Goal: Contribute content

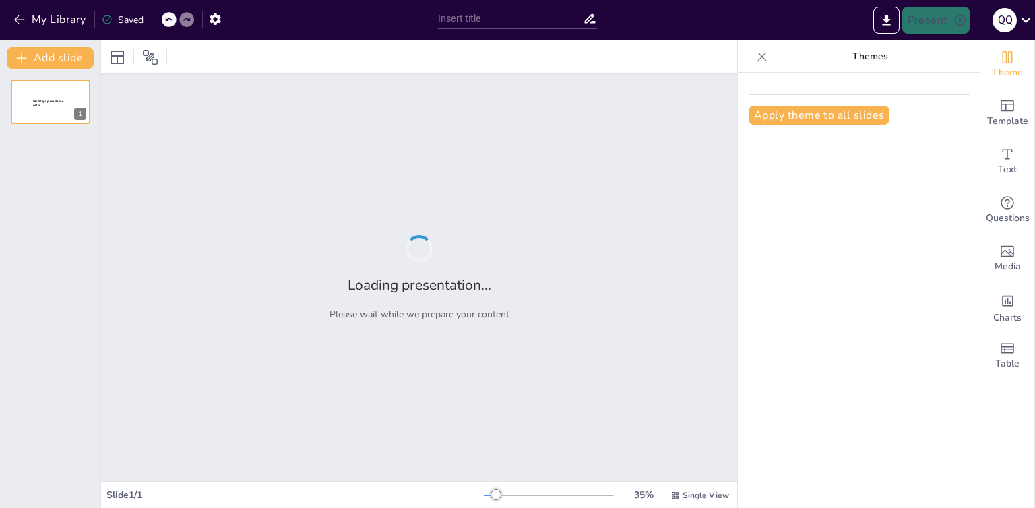
type input "«Эффективность стажёрского проекта: Автоматизация аналитики»"
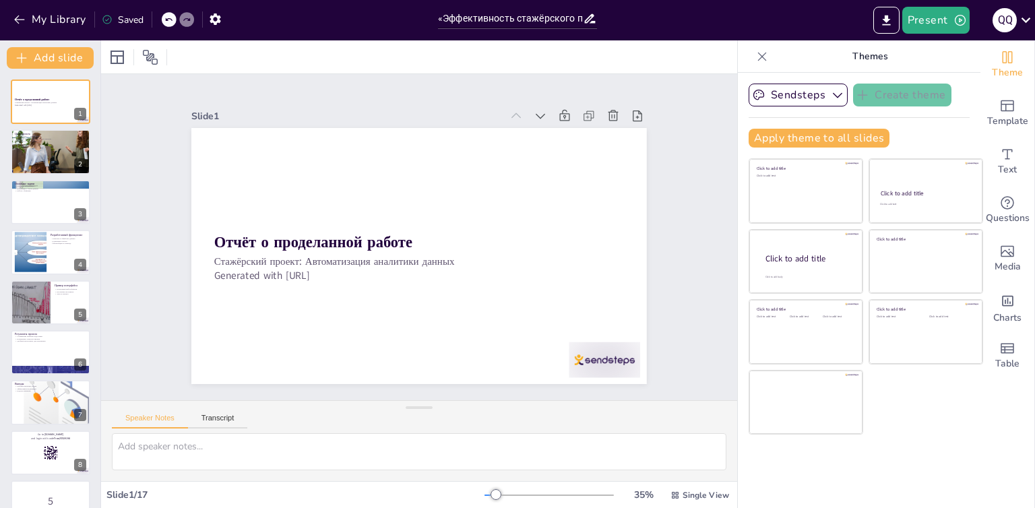
checkbox input "true"
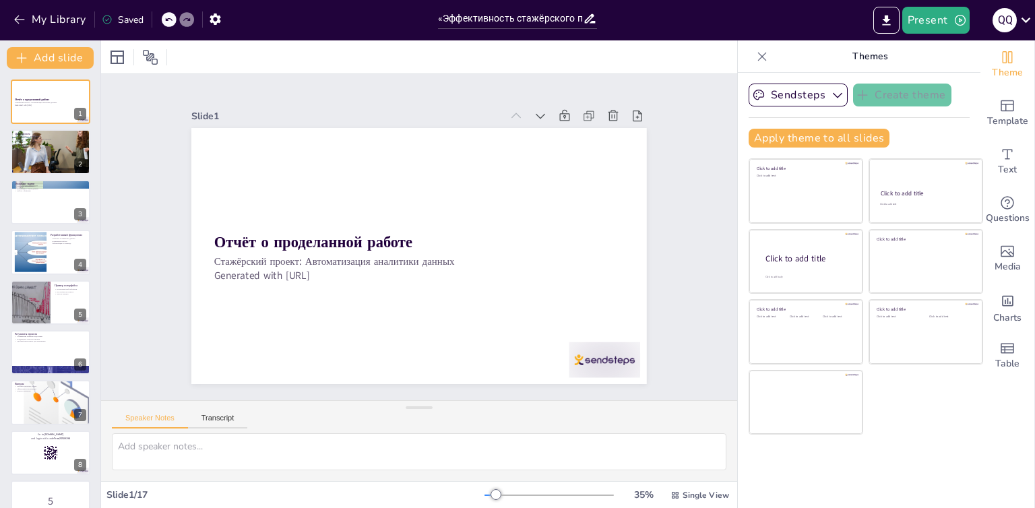
checkbox input "true"
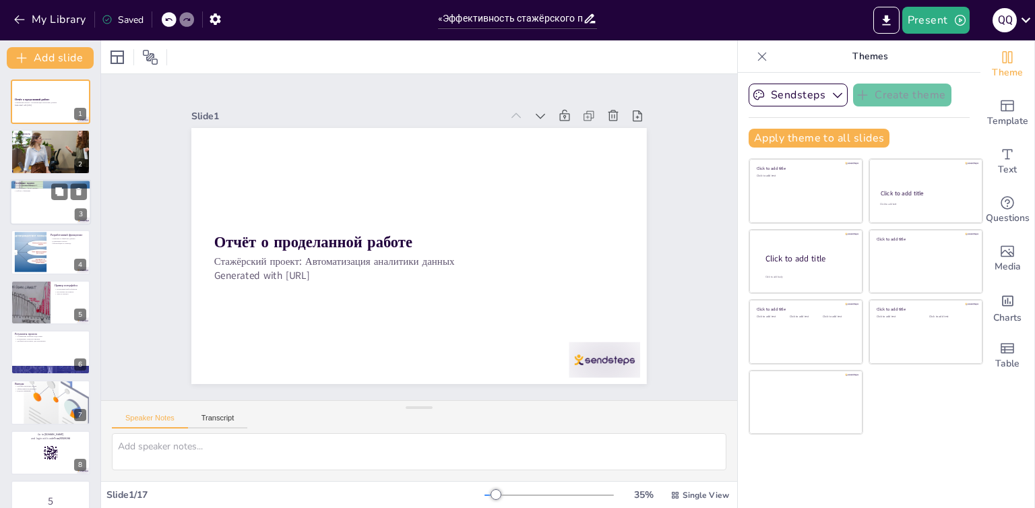
checkbox input "true"
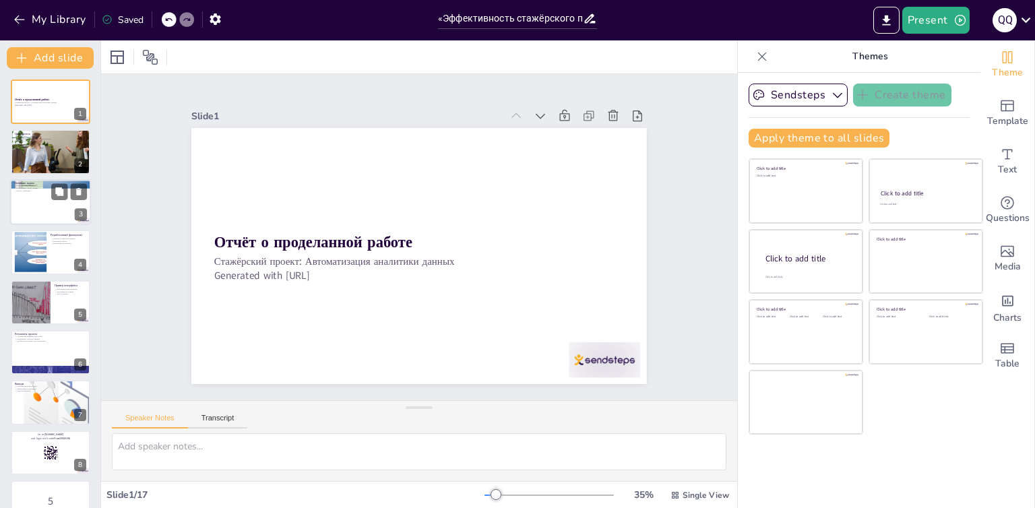
checkbox input "true"
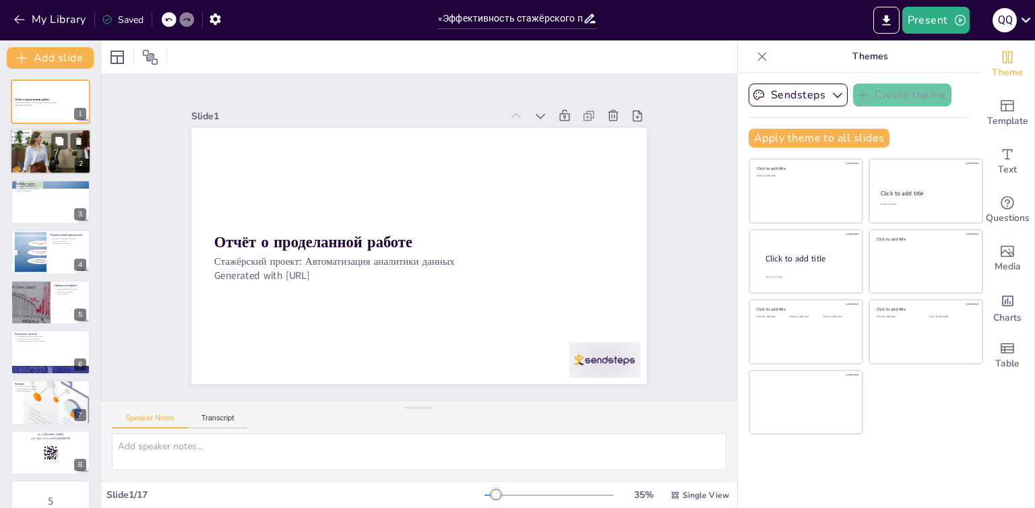
checkbox input "true"
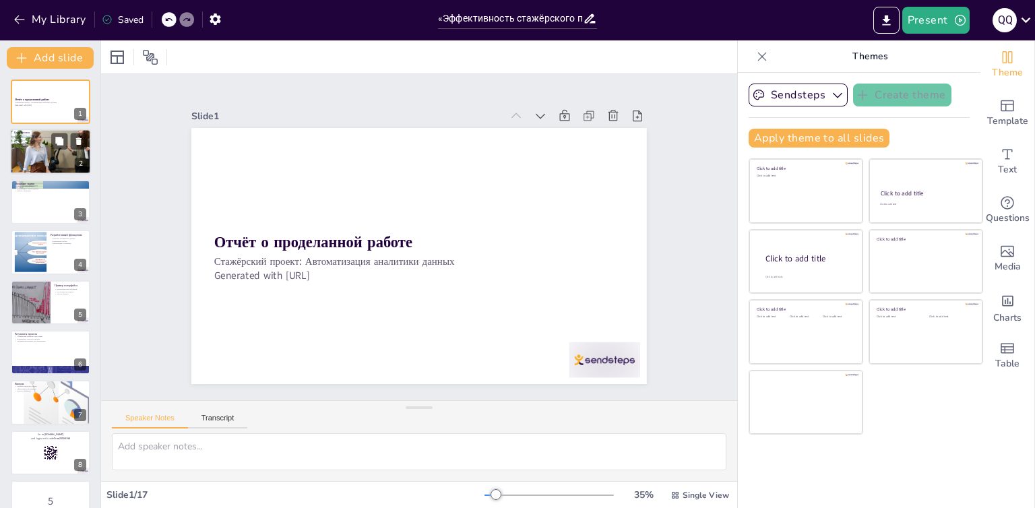
checkbox input "true"
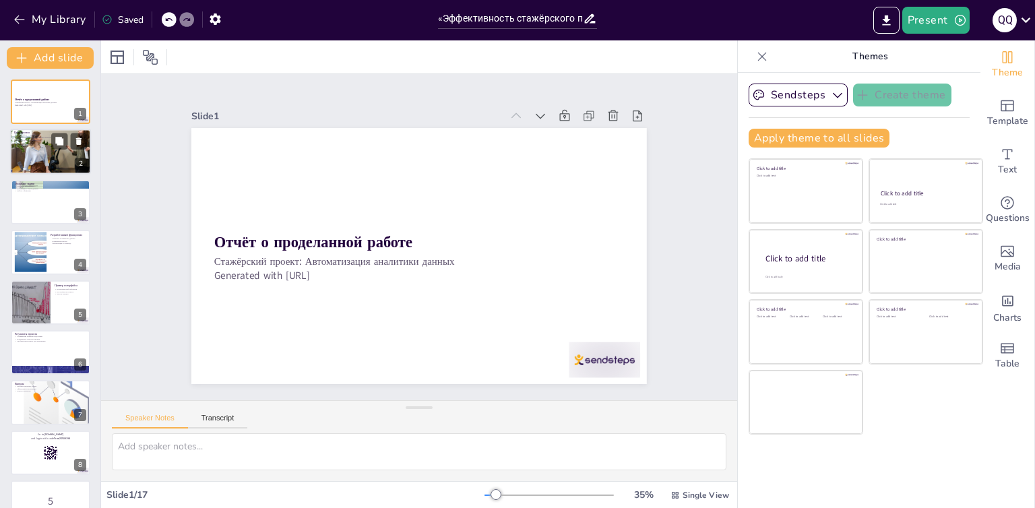
click at [65, 166] on div at bounding box center [50, 151] width 81 height 81
type textarea "Loremipsumdol sitametc adipisci elitsedd, eiusmod te incididun utlabor e dolo m…"
checkbox input "true"
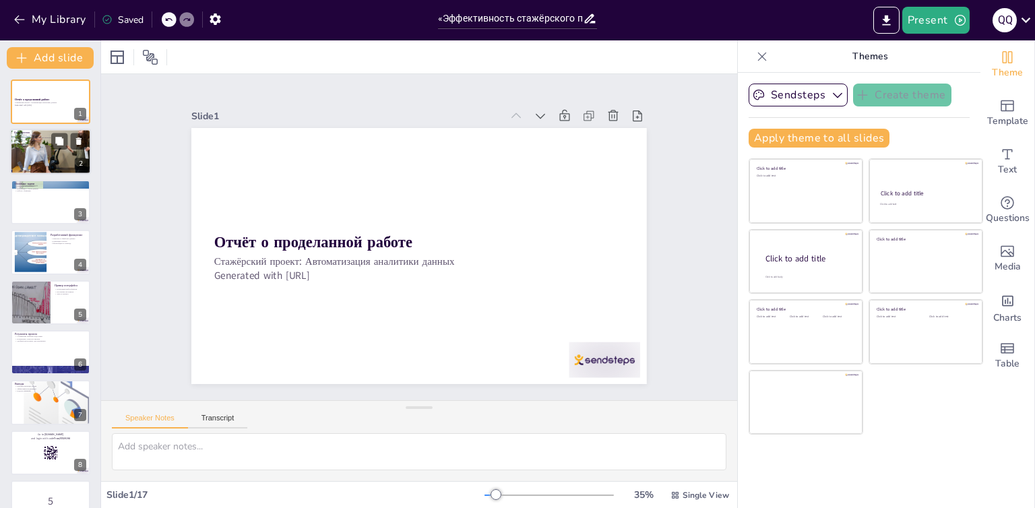
checkbox input "true"
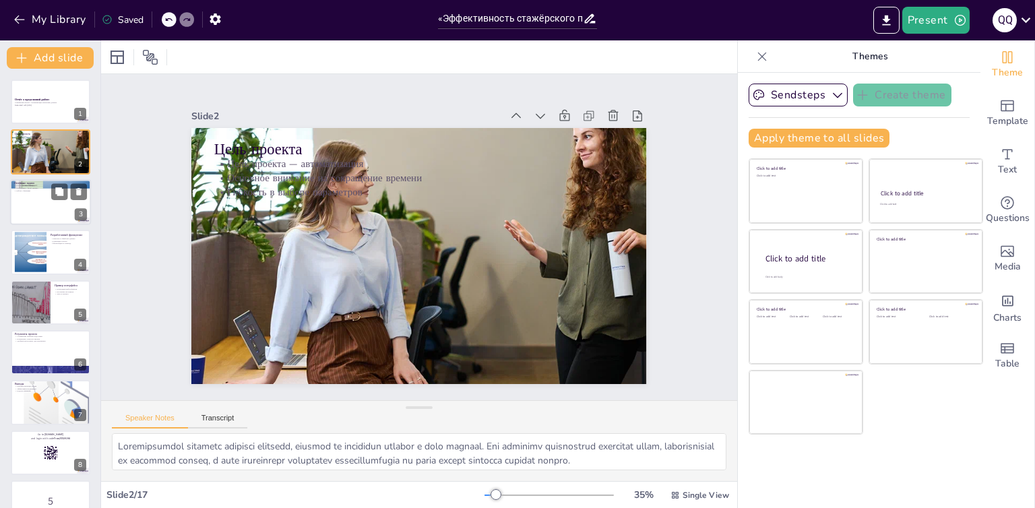
checkbox input "true"
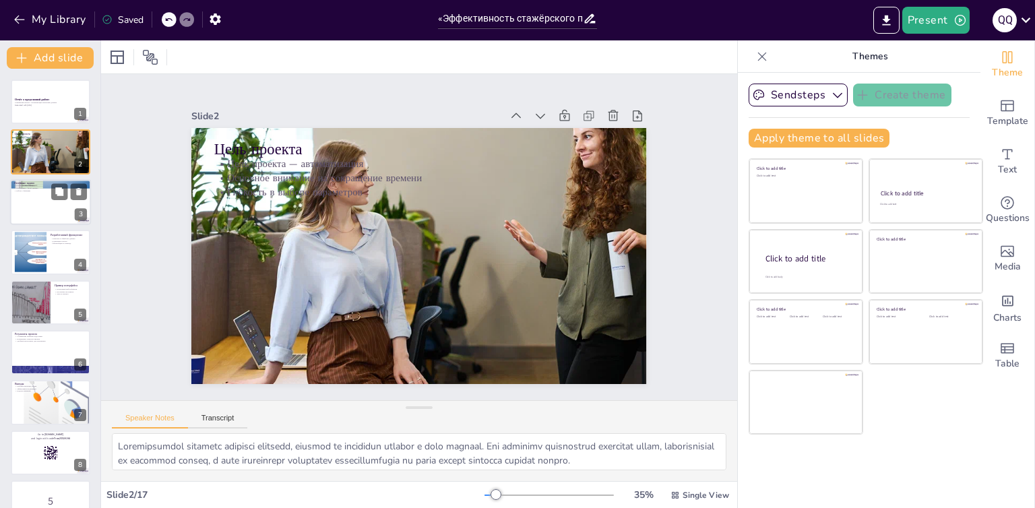
checkbox input "true"
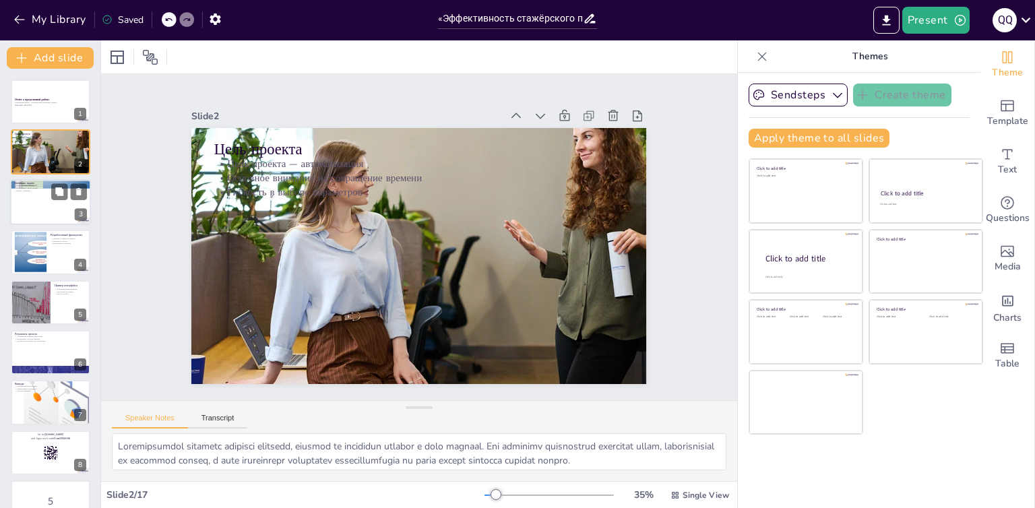
checkbox input "true"
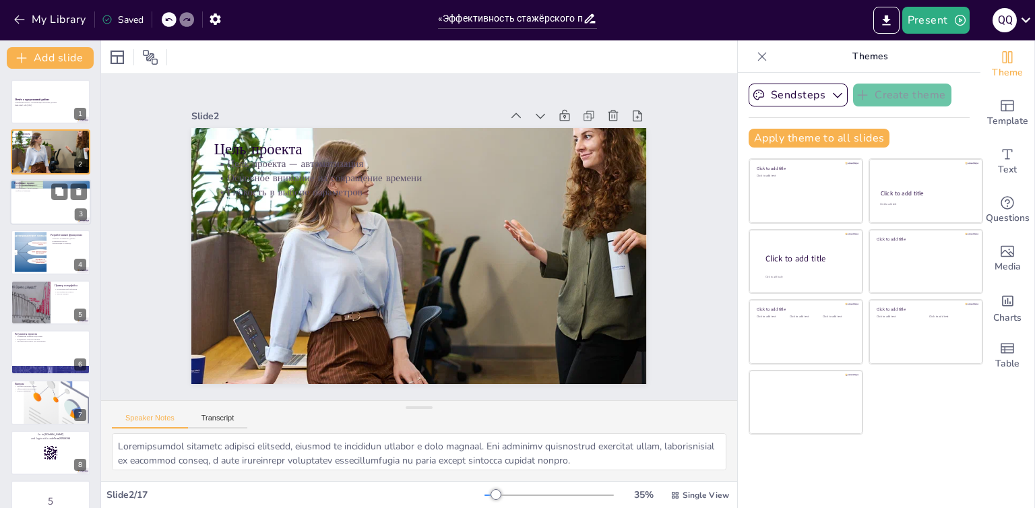
checkbox input "true"
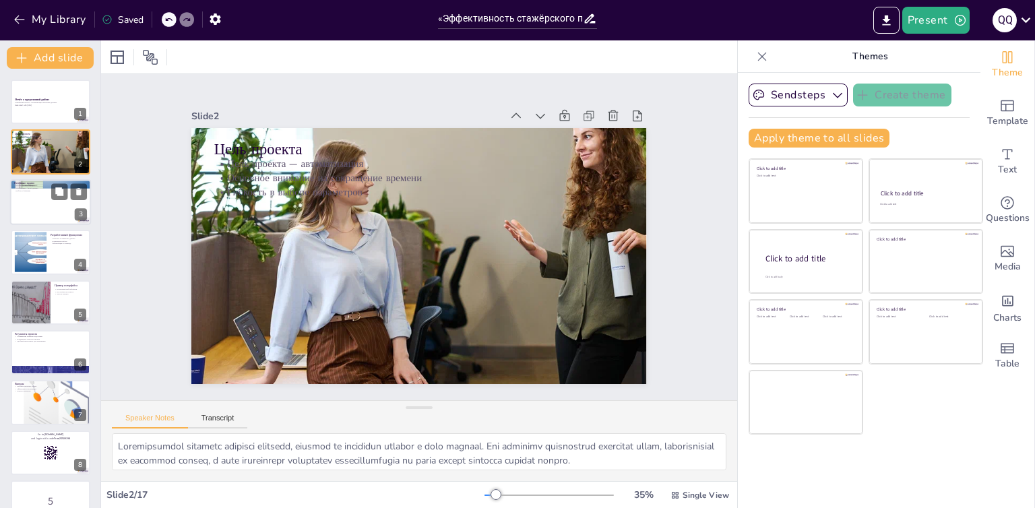
checkbox input "true"
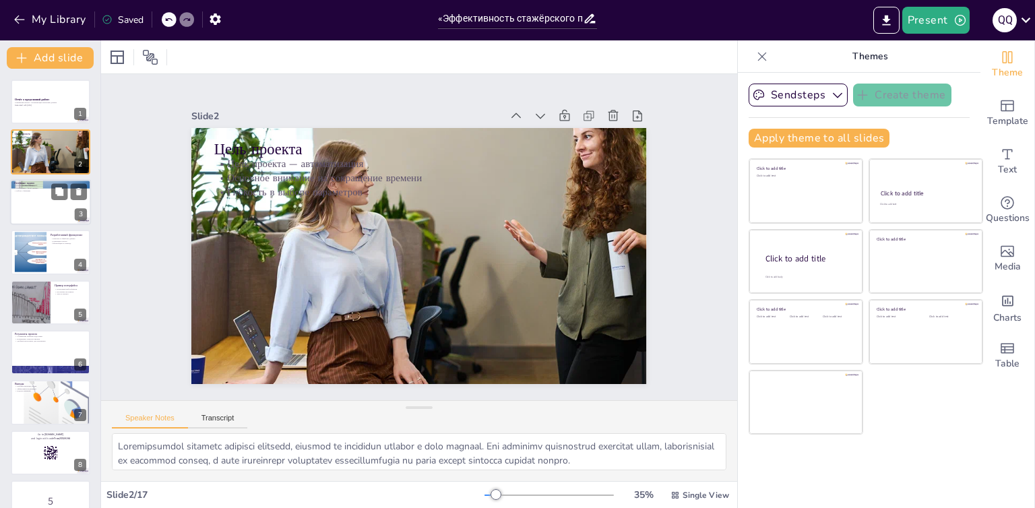
click at [31, 200] on div at bounding box center [50, 202] width 81 height 46
type textarea "Loremipsu — dol sitame, c adi elitseddoeiu temporincidi, u lab etdolore magnaal…"
checkbox input "true"
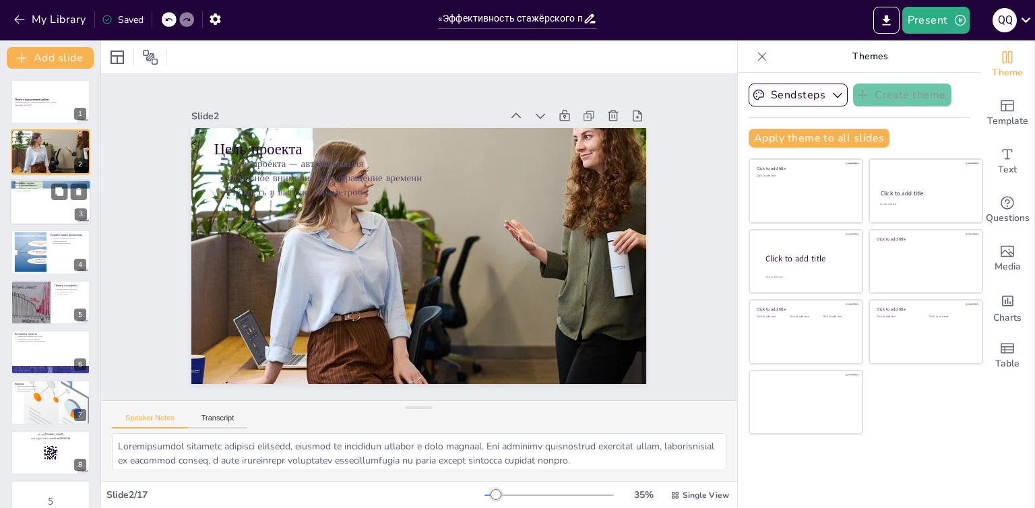
checkbox input "true"
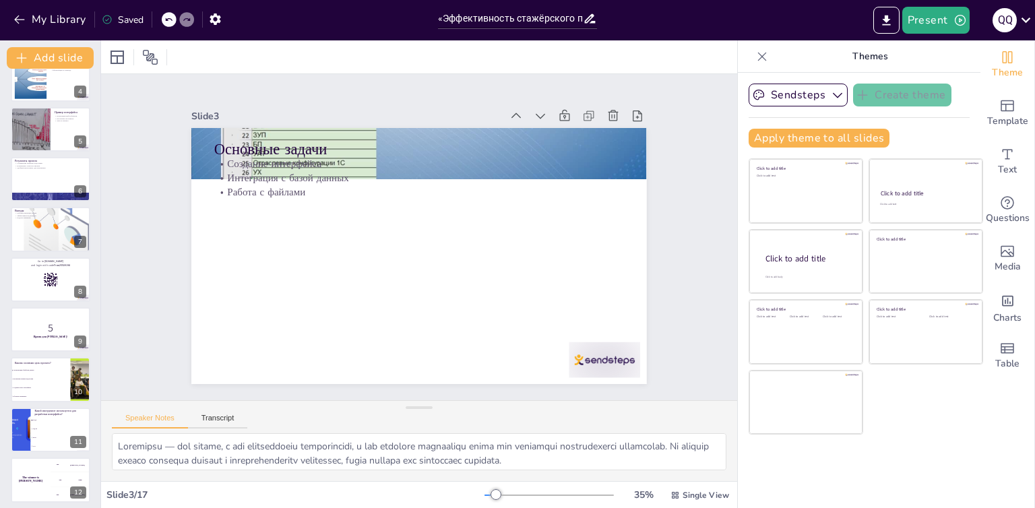
checkbox input "true"
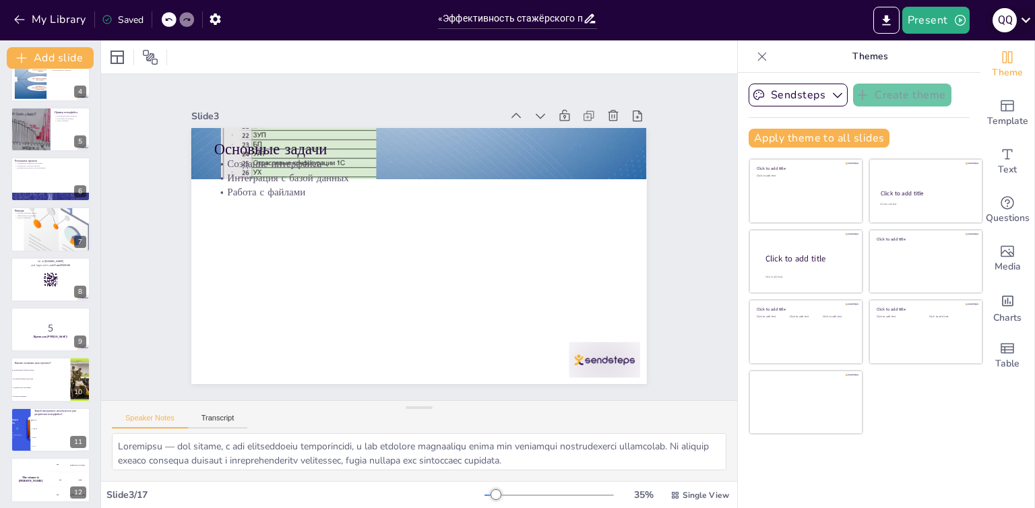
checkbox input "true"
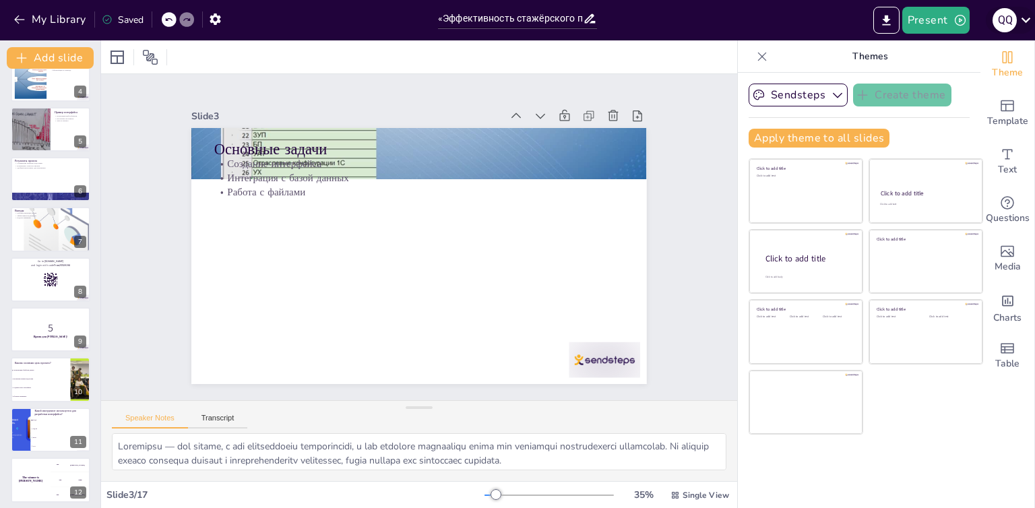
checkbox input "true"
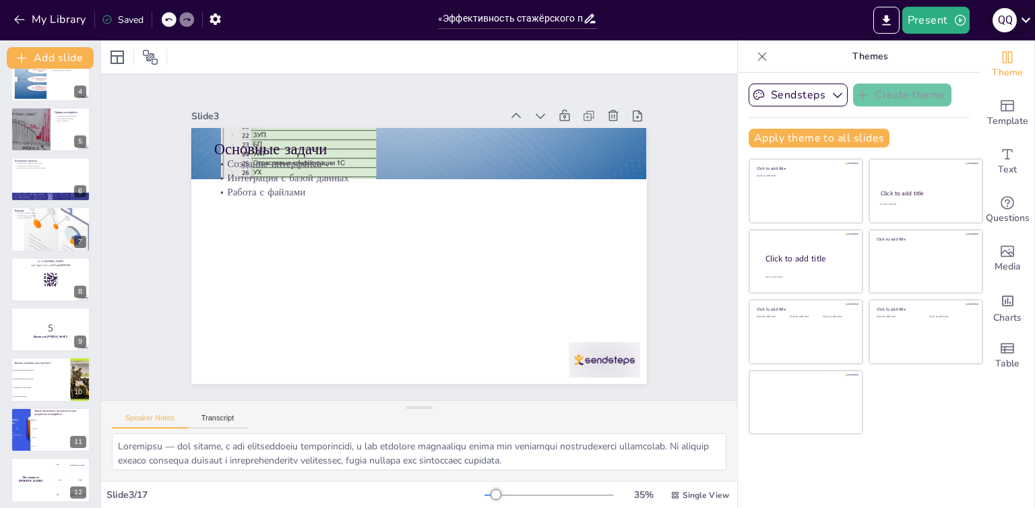
scroll to position [197, 0]
